Goal: Transaction & Acquisition: Book appointment/travel/reservation

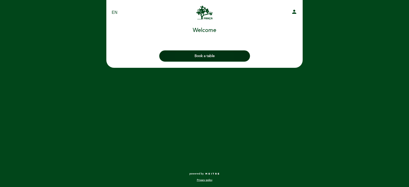
click at [207, 51] on button "Book a table" at bounding box center [204, 55] width 91 height 11
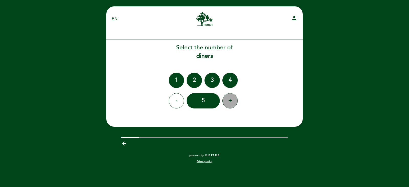
click at [230, 103] on div "+" at bounding box center [229, 100] width 15 height 15
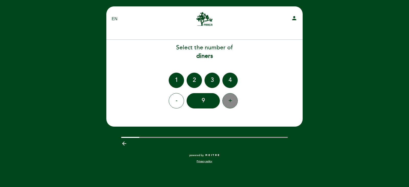
click at [230, 103] on div "+" at bounding box center [229, 100] width 15 height 15
click at [231, 103] on div "+" at bounding box center [229, 100] width 15 height 15
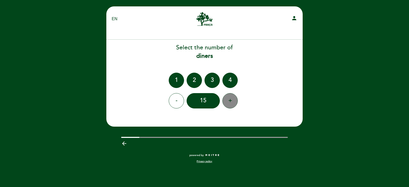
click at [231, 103] on div "+" at bounding box center [229, 100] width 15 height 15
click at [232, 103] on div "+" at bounding box center [229, 100] width 15 height 15
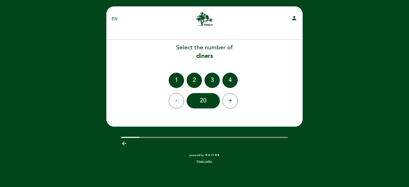
click at [126, 143] on icon "arrow_backward" at bounding box center [124, 143] width 6 height 6
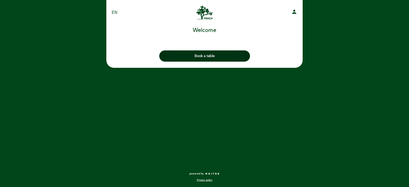
click at [209, 53] on button "Book a table" at bounding box center [204, 55] width 91 height 11
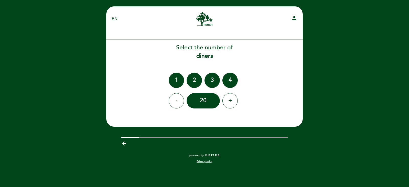
click at [292, 139] on div "arrow_backward" at bounding box center [204, 143] width 204 height 10
click at [289, 142] on div "arrow_backward" at bounding box center [204, 143] width 204 height 10
click at [223, 77] on div "4" at bounding box center [229, 80] width 15 height 15
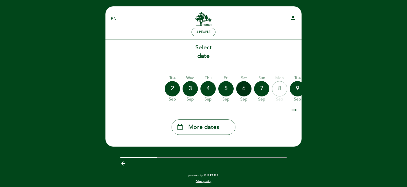
click at [245, 91] on div "6" at bounding box center [243, 88] width 15 height 15
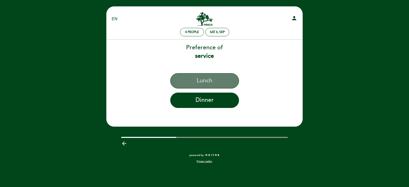
click at [217, 81] on button "Lunch" at bounding box center [204, 80] width 69 height 15
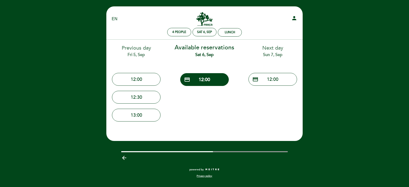
click at [384, 112] on div "EN ES PT [GEOGRAPHIC_DATA] person 4 people Sat 6, Sep Lunch Welcome Welcome, Ch…" at bounding box center [204, 93] width 409 height 187
click at [122, 26] on div "EN ES PT [GEOGRAPHIC_DATA] person" at bounding box center [204, 19] width 193 height 18
